Goal: Find specific page/section: Find specific page/section

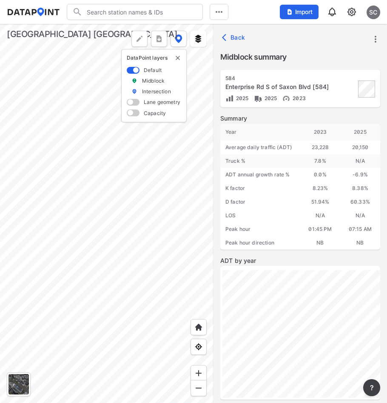
click at [43, 193] on div at bounding box center [107, 213] width 214 height 379
click at [67, 243] on div at bounding box center [107, 213] width 214 height 379
click at [45, 193] on div at bounding box center [107, 213] width 214 height 379
click at [120, 242] on div at bounding box center [107, 213] width 214 height 379
click at [90, 224] on div at bounding box center [107, 213] width 214 height 379
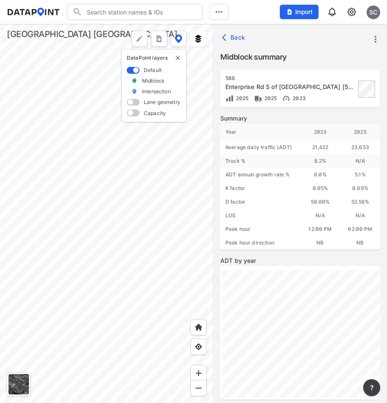
click at [165, 271] on div at bounding box center [107, 213] width 214 height 379
click at [128, 211] on div at bounding box center [107, 213] width 214 height 379
click at [95, 209] on div at bounding box center [107, 213] width 214 height 379
click at [54, 211] on div at bounding box center [107, 213] width 214 height 379
click at [73, 200] on div at bounding box center [107, 213] width 214 height 379
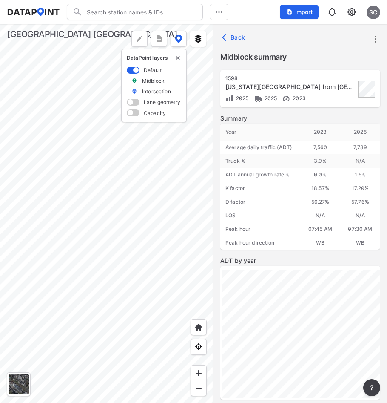
click at [69, 150] on div at bounding box center [107, 213] width 214 height 379
click at [89, 237] on div at bounding box center [107, 213] width 214 height 379
click at [93, 250] on div at bounding box center [107, 213] width 214 height 379
click at [116, 369] on div at bounding box center [107, 213] width 214 height 379
click at [115, 253] on div at bounding box center [107, 213] width 214 height 379
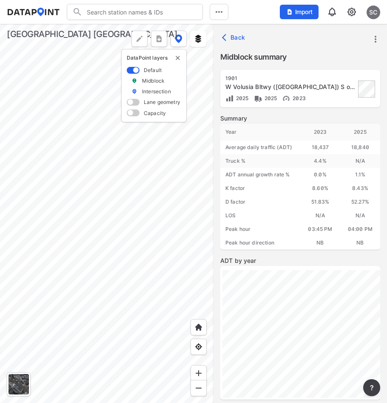
click at [114, 237] on div at bounding box center [107, 213] width 214 height 379
click at [97, 374] on div at bounding box center [107, 213] width 214 height 379
click at [133, 266] on div at bounding box center [107, 213] width 214 height 379
click at [140, 156] on div at bounding box center [107, 213] width 214 height 379
click at [157, 274] on div at bounding box center [107, 213] width 214 height 379
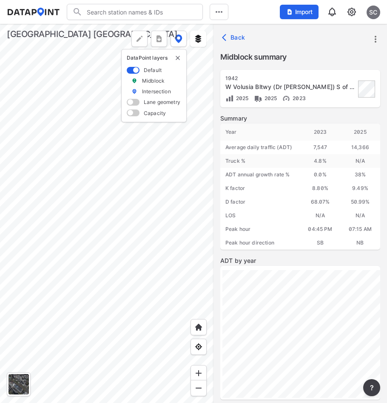
click at [135, 226] on div at bounding box center [107, 213] width 214 height 379
click at [143, 275] on div at bounding box center [107, 213] width 214 height 379
click at [129, 259] on div at bounding box center [107, 213] width 214 height 379
click at [145, 261] on div at bounding box center [107, 213] width 214 height 379
click at [106, 284] on div at bounding box center [107, 213] width 214 height 379
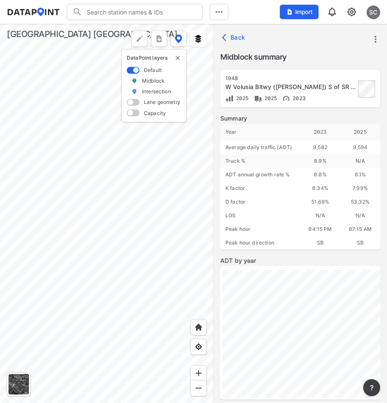
click at [106, 239] on div at bounding box center [107, 213] width 214 height 379
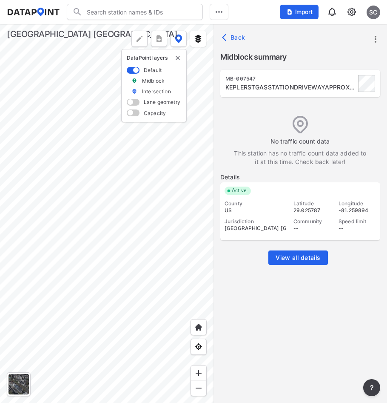
click at [107, 206] on div at bounding box center [107, 213] width 214 height 379
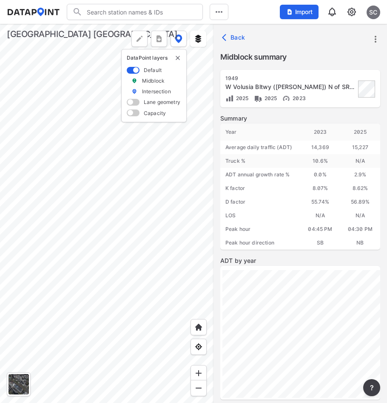
click at [120, 360] on div at bounding box center [107, 213] width 214 height 379
click at [83, 177] on div at bounding box center [107, 213] width 214 height 379
click at [41, 203] on div at bounding box center [107, 213] width 214 height 379
click at [117, 208] on div at bounding box center [107, 213] width 214 height 379
click at [126, 243] on div at bounding box center [107, 213] width 214 height 379
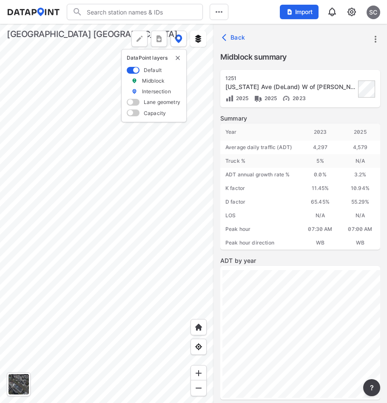
click at [157, 253] on div at bounding box center [107, 213] width 214 height 379
click at [126, 266] on div at bounding box center [107, 213] width 214 height 379
click at [126, 220] on div at bounding box center [107, 213] width 214 height 379
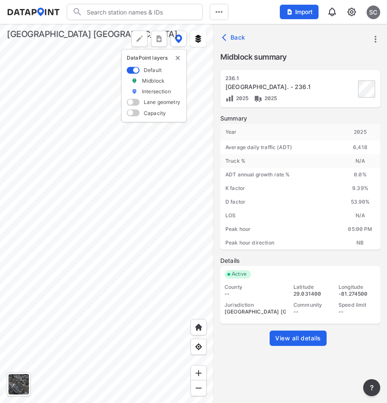
click at [124, 160] on div at bounding box center [107, 213] width 214 height 379
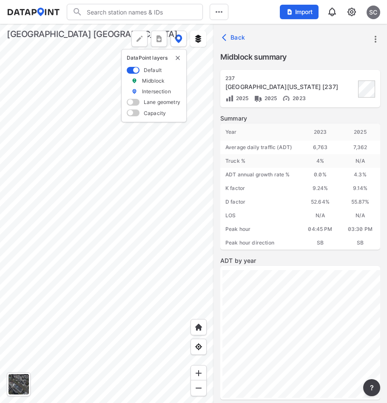
click at [50, 175] on div at bounding box center [107, 213] width 214 height 379
click at [36, 177] on div at bounding box center [107, 213] width 214 height 379
click at [51, 175] on div at bounding box center [107, 213] width 214 height 379
click at [126, 158] on div at bounding box center [107, 213] width 214 height 379
click at [114, 214] on div at bounding box center [107, 213] width 214 height 379
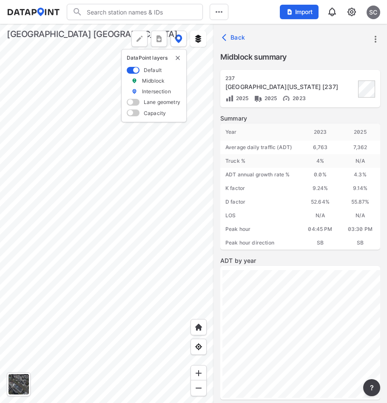
click at [79, 312] on div at bounding box center [107, 213] width 214 height 379
click at [169, 206] on div at bounding box center [107, 213] width 214 height 379
click at [186, 220] on div at bounding box center [107, 213] width 214 height 379
click at [191, 294] on div at bounding box center [107, 213] width 214 height 379
click at [187, 317] on div at bounding box center [107, 213] width 214 height 379
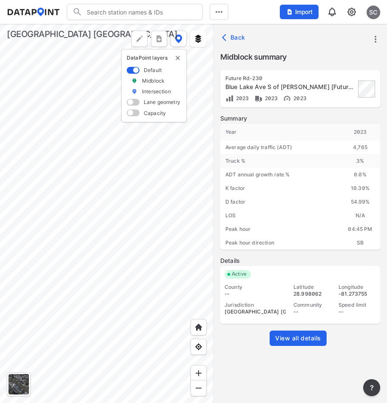
click at [158, 227] on div at bounding box center [107, 213] width 214 height 379
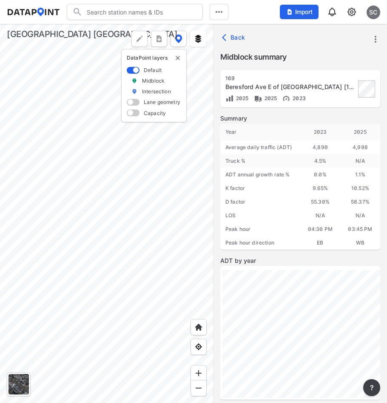
click at [75, 228] on div at bounding box center [107, 213] width 214 height 379
click at [48, 229] on div at bounding box center [107, 213] width 214 height 379
click at [37, 229] on div at bounding box center [107, 213] width 214 height 379
click at [140, 242] on div at bounding box center [107, 213] width 214 height 379
click at [149, 271] on div at bounding box center [107, 213] width 214 height 379
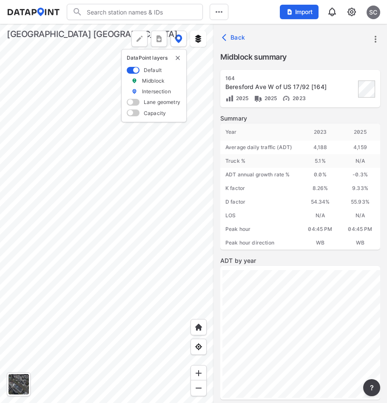
click at [24, 269] on div at bounding box center [107, 213] width 214 height 379
click at [23, 279] on div at bounding box center [107, 213] width 214 height 379
click at [112, 252] on div at bounding box center [107, 213] width 214 height 379
click at [157, 251] on div at bounding box center [107, 213] width 214 height 379
click at [49, 250] on div at bounding box center [107, 213] width 214 height 379
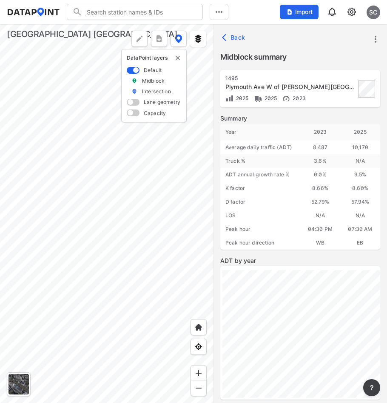
click at [116, 272] on div at bounding box center [107, 213] width 214 height 379
click at [115, 245] on div at bounding box center [107, 213] width 214 height 379
click at [40, 253] on div at bounding box center [107, 213] width 214 height 379
click at [50, 231] on div at bounding box center [107, 213] width 214 height 379
click at [5, 123] on div at bounding box center [107, 213] width 214 height 379
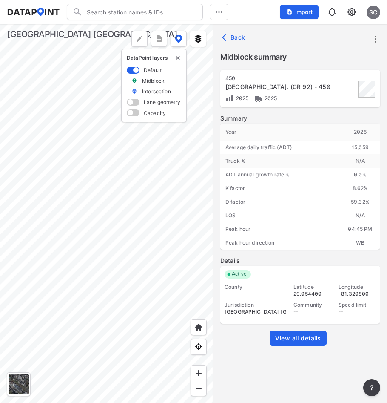
click at [150, 175] on div at bounding box center [107, 213] width 214 height 379
click at [186, 142] on div at bounding box center [107, 213] width 214 height 379
click at [121, 279] on div at bounding box center [107, 213] width 214 height 379
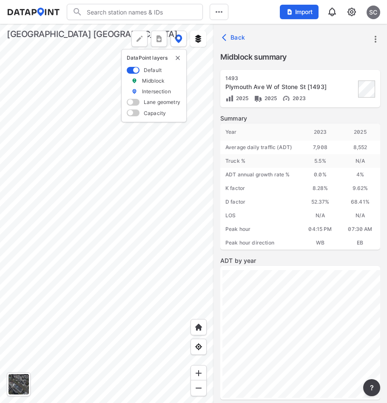
click at [40, 283] on div at bounding box center [107, 213] width 214 height 379
click at [120, 281] on div at bounding box center [107, 213] width 214 height 379
click at [19, 194] on div at bounding box center [107, 213] width 214 height 379
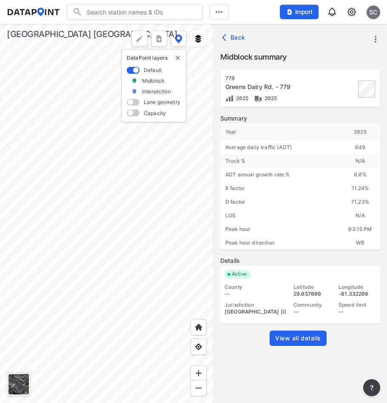
click at [125, 243] on div at bounding box center [107, 213] width 214 height 379
click at [141, 242] on div at bounding box center [107, 213] width 214 height 379
click at [26, 284] on div at bounding box center [107, 213] width 214 height 379
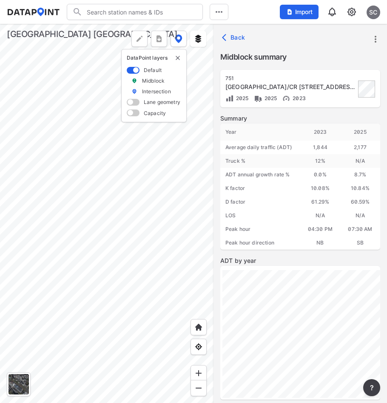
click at [26, 268] on div at bounding box center [107, 213] width 214 height 379
click at [28, 206] on div at bounding box center [107, 213] width 214 height 379
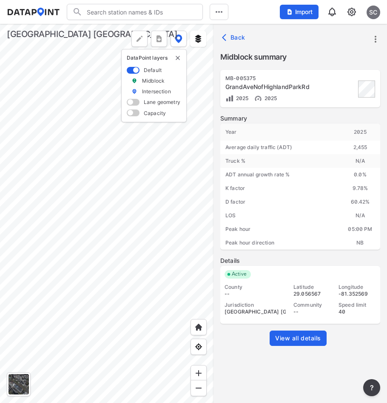
click at [34, 108] on div at bounding box center [107, 213] width 214 height 379
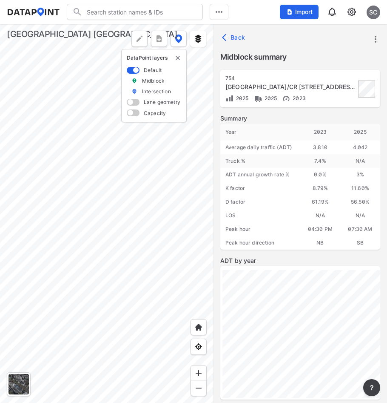
click at [132, 248] on div at bounding box center [107, 213] width 214 height 379
click at [89, 332] on div at bounding box center [107, 213] width 214 height 379
click at [105, 328] on div at bounding box center [107, 213] width 214 height 379
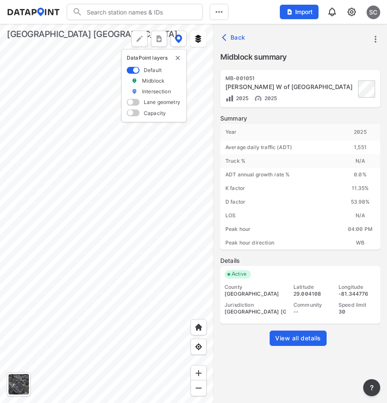
click at [87, 261] on div at bounding box center [107, 213] width 214 height 379
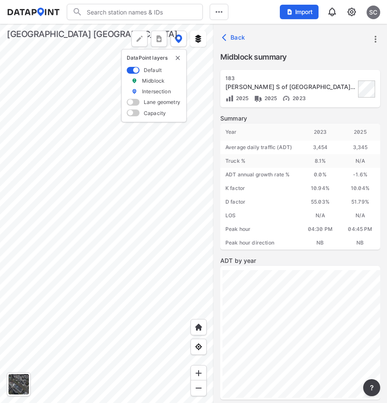
click at [24, 285] on div at bounding box center [107, 213] width 214 height 379
click at [9, 278] on div at bounding box center [107, 213] width 214 height 379
click at [34, 268] on div at bounding box center [107, 213] width 214 height 379
click at [24, 283] on div at bounding box center [107, 213] width 214 height 379
click at [50, 330] on div at bounding box center [107, 213] width 214 height 379
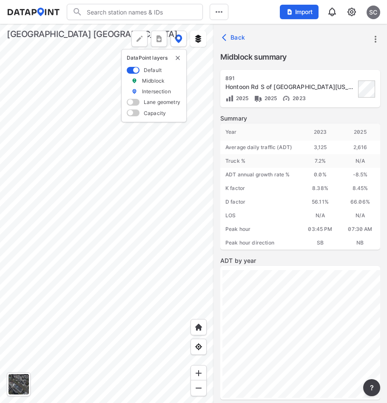
click at [128, 262] on div at bounding box center [107, 213] width 214 height 379
click at [186, 233] on div at bounding box center [107, 213] width 214 height 379
click at [109, 217] on div at bounding box center [107, 213] width 214 height 379
click at [183, 214] on div at bounding box center [107, 213] width 214 height 379
click at [166, 264] on div at bounding box center [107, 213] width 214 height 379
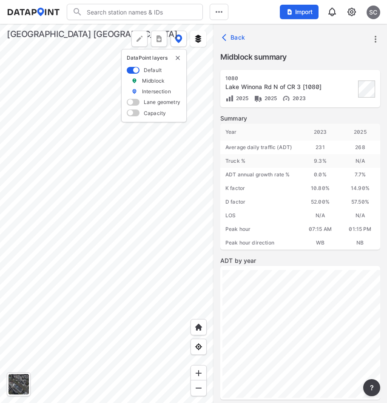
click at [142, 254] on div at bounding box center [107, 213] width 214 height 379
click at [155, 351] on div at bounding box center [107, 213] width 214 height 379
click at [41, 234] on div at bounding box center [107, 213] width 214 height 379
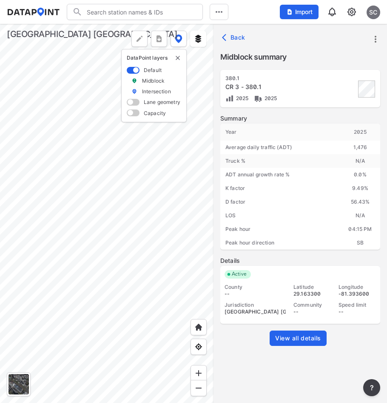
click at [140, 355] on div at bounding box center [107, 213] width 214 height 379
click at [127, 319] on div at bounding box center [107, 213] width 214 height 379
click at [111, 328] on div at bounding box center [107, 213] width 214 height 379
click at [160, 300] on div at bounding box center [107, 213] width 214 height 379
click at [31, 127] on div at bounding box center [107, 213] width 214 height 379
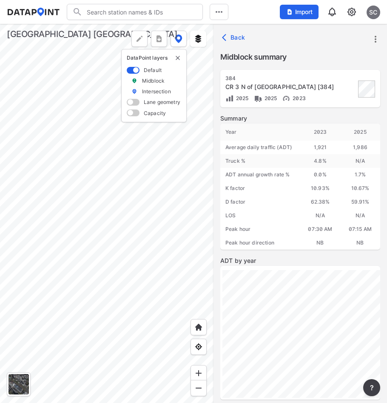
click at [40, 206] on div at bounding box center [107, 213] width 214 height 379
click at [32, 127] on div at bounding box center [107, 213] width 214 height 379
click at [128, 265] on div at bounding box center [107, 213] width 214 height 379
click at [63, 142] on div at bounding box center [107, 213] width 214 height 379
click at [36, 171] on div at bounding box center [107, 213] width 214 height 379
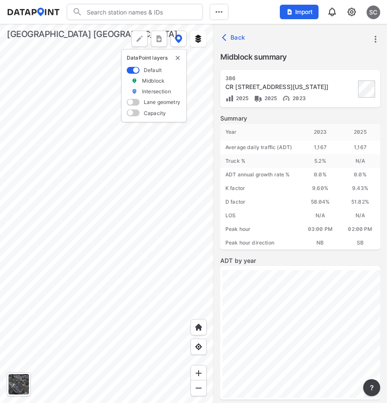
click at [84, 275] on div at bounding box center [107, 213] width 214 height 379
click at [103, 185] on div at bounding box center [107, 213] width 214 height 379
click at [193, 248] on div at bounding box center [107, 213] width 214 height 379
click at [86, 259] on div at bounding box center [107, 213] width 214 height 379
click at [26, 221] on div at bounding box center [107, 213] width 214 height 379
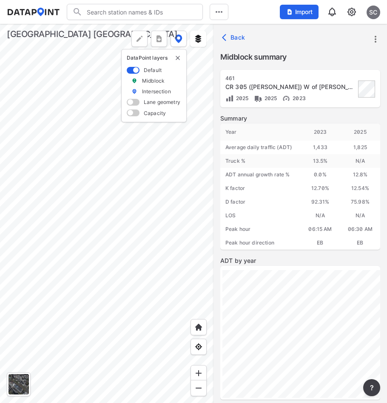
click at [25, 224] on div at bounding box center [107, 213] width 214 height 379
click at [179, 221] on div at bounding box center [107, 213] width 214 height 379
click at [180, 220] on div at bounding box center [107, 213] width 214 height 379
click at [20, 220] on div at bounding box center [107, 213] width 214 height 379
click at [61, 257] on div at bounding box center [107, 213] width 214 height 379
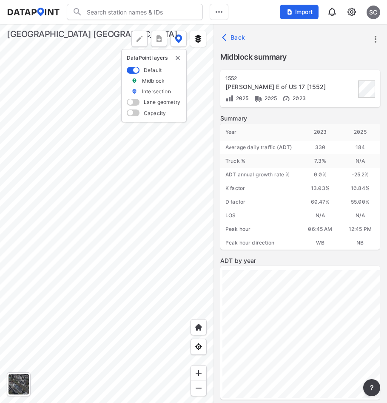
click at [94, 243] on div at bounding box center [107, 213] width 214 height 379
click at [102, 242] on div at bounding box center [107, 213] width 214 height 379
click at [172, 209] on div at bounding box center [107, 213] width 214 height 379
click at [140, 234] on div at bounding box center [107, 213] width 214 height 379
click at [92, 276] on div at bounding box center [107, 213] width 214 height 379
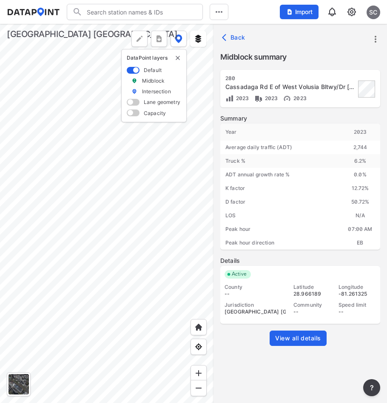
click at [197, 273] on div at bounding box center [107, 213] width 214 height 379
click at [94, 275] on div at bounding box center [107, 213] width 214 height 379
click at [200, 272] on div at bounding box center [107, 213] width 214 height 379
click at [42, 282] on div at bounding box center [107, 213] width 214 height 379
click at [151, 143] on div at bounding box center [107, 213] width 214 height 379
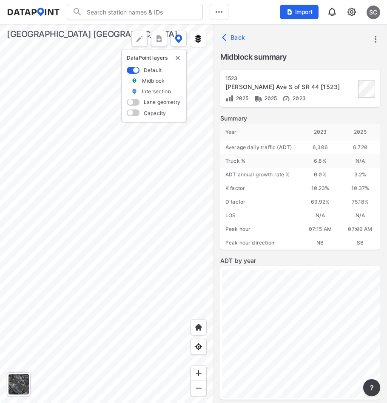
click at [123, 140] on div at bounding box center [107, 213] width 214 height 379
click at [114, 195] on div at bounding box center [107, 213] width 214 height 379
click at [146, 193] on div at bounding box center [107, 213] width 214 height 379
click at [145, 298] on div at bounding box center [107, 213] width 214 height 379
click at [160, 255] on div at bounding box center [107, 213] width 214 height 379
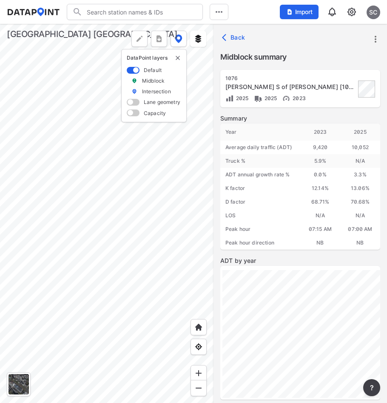
click at [154, 280] on div at bounding box center [107, 213] width 214 height 379
click at [89, 233] on div at bounding box center [107, 213] width 214 height 379
click at [33, 269] on div at bounding box center [107, 213] width 214 height 379
click at [39, 266] on div at bounding box center [107, 213] width 214 height 379
click at [74, 248] on div at bounding box center [107, 213] width 214 height 379
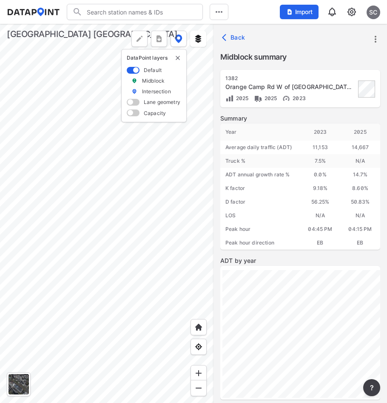
click at [156, 247] on div at bounding box center [107, 213] width 214 height 379
click at [77, 246] on div at bounding box center [107, 213] width 214 height 379
click at [154, 248] on div at bounding box center [107, 213] width 214 height 379
click at [189, 245] on div at bounding box center [107, 213] width 214 height 379
click at [165, 285] on div at bounding box center [107, 213] width 214 height 379
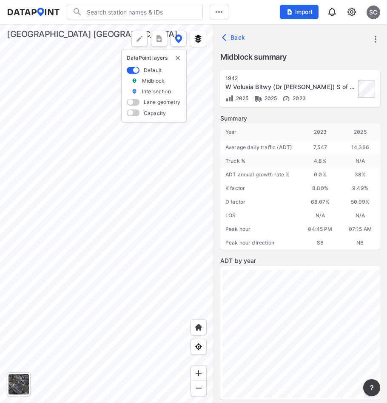
click at [187, 246] on div at bounding box center [107, 213] width 214 height 379
click at [166, 165] on div at bounding box center [107, 213] width 214 height 379
click at [100, 267] on div at bounding box center [107, 213] width 214 height 379
click at [80, 289] on div at bounding box center [107, 213] width 214 height 379
click at [99, 326] on div at bounding box center [107, 213] width 214 height 379
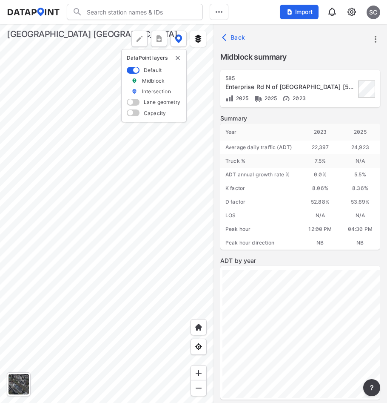
click at [108, 350] on div at bounding box center [107, 213] width 214 height 379
click at [48, 271] on div at bounding box center [107, 213] width 214 height 379
click at [79, 271] on div at bounding box center [107, 213] width 214 height 379
click at [97, 220] on div at bounding box center [107, 213] width 214 height 379
click at [132, 222] on div at bounding box center [107, 213] width 214 height 379
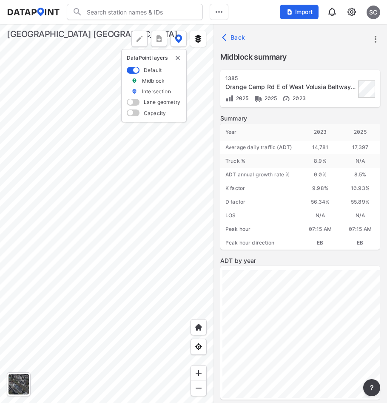
click at [46, 263] on div at bounding box center [107, 213] width 214 height 379
click at [178, 223] on div at bounding box center [107, 213] width 214 height 379
click at [105, 260] on div at bounding box center [107, 213] width 214 height 379
click at [143, 271] on div at bounding box center [107, 213] width 214 height 379
click at [140, 160] on div at bounding box center [107, 213] width 214 height 379
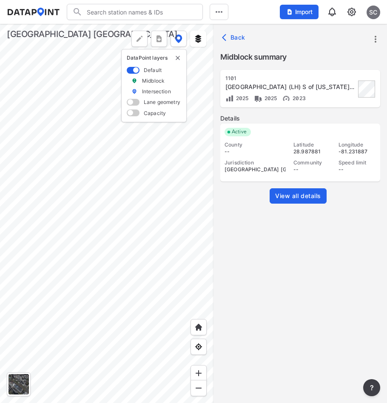
click at [293, 193] on span "View all details" at bounding box center [298, 195] width 46 height 9
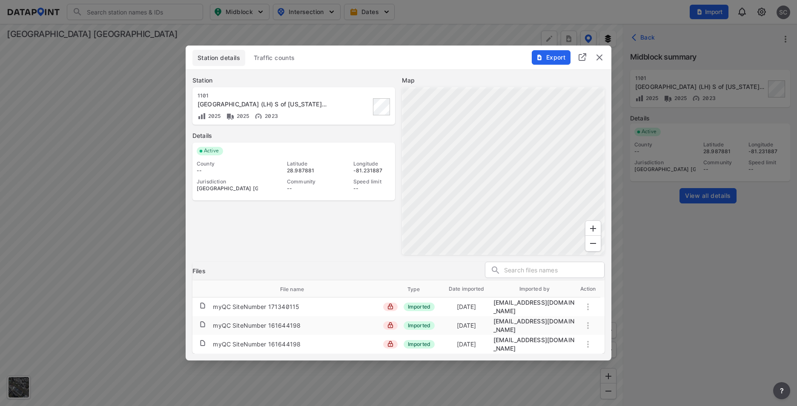
click at [387, 60] on img "delete" at bounding box center [599, 57] width 10 height 10
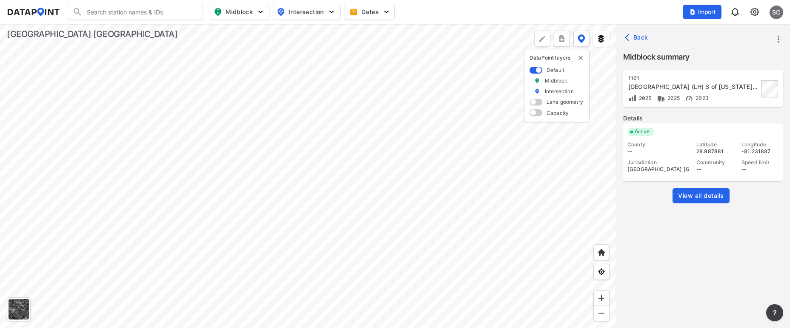
click at [368, 303] on div at bounding box center [308, 176] width 616 height 304
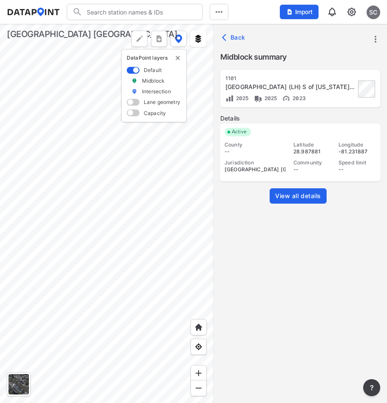
click at [177, 58] on img "delete" at bounding box center [177, 57] width 7 height 7
click at [137, 161] on div at bounding box center [107, 213] width 214 height 379
click at [109, 300] on div at bounding box center [107, 213] width 214 height 379
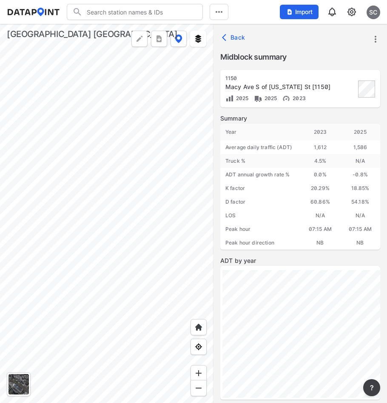
click at [104, 86] on div at bounding box center [107, 213] width 214 height 379
click at [136, 126] on div at bounding box center [107, 213] width 214 height 379
click at [189, 147] on div at bounding box center [107, 213] width 214 height 379
click at [174, 203] on div at bounding box center [107, 213] width 214 height 379
click at [49, 236] on div at bounding box center [107, 213] width 214 height 379
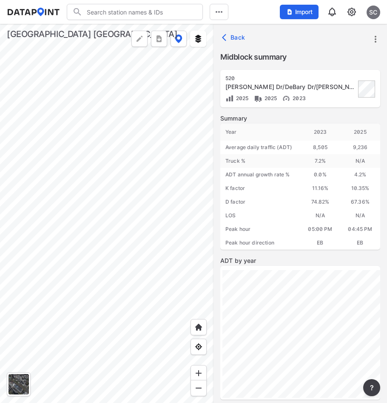
click at [188, 207] on div at bounding box center [107, 213] width 214 height 379
click at [207, 203] on div at bounding box center [107, 213] width 214 height 379
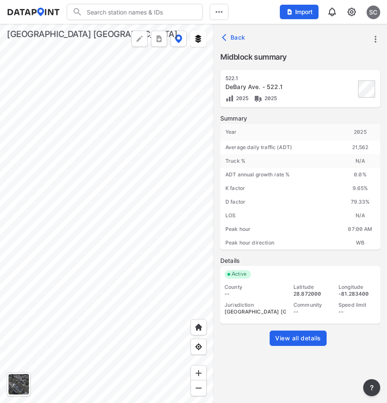
click at [56, 217] on div at bounding box center [107, 213] width 214 height 379
click at [147, 199] on div at bounding box center [107, 213] width 214 height 379
click at [191, 193] on div at bounding box center [107, 213] width 214 height 379
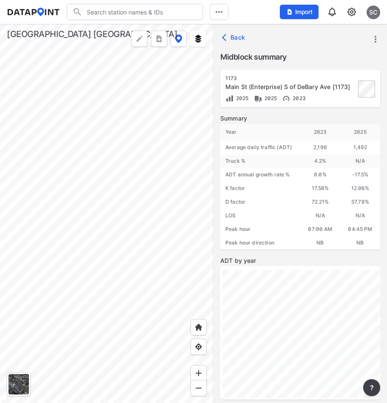
click at [179, 189] on div at bounding box center [107, 213] width 214 height 379
